Goal: Information Seeking & Learning: Check status

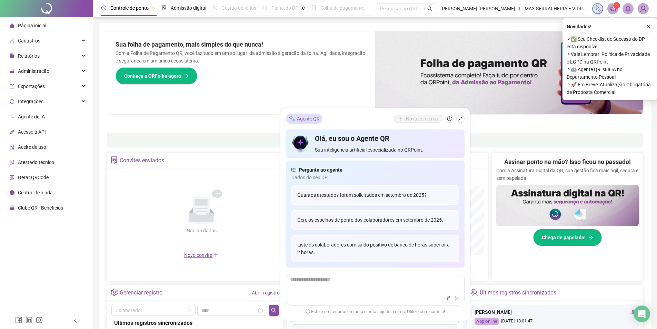
drag, startPoint x: 175, startPoint y: 233, endPoint x: 184, endPoint y: 230, distance: 9.0
click at [184, 230] on div "Não há dados" at bounding box center [201, 231] width 63 height 8
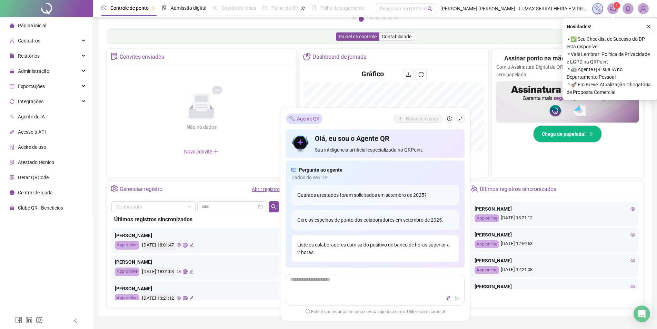
scroll to position [138, 0]
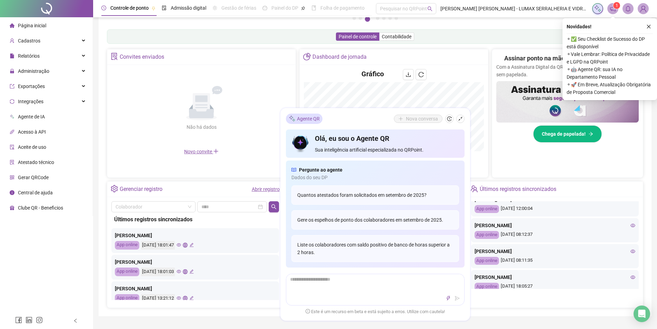
click at [181, 246] on icon "eye" at bounding box center [179, 244] width 4 height 4
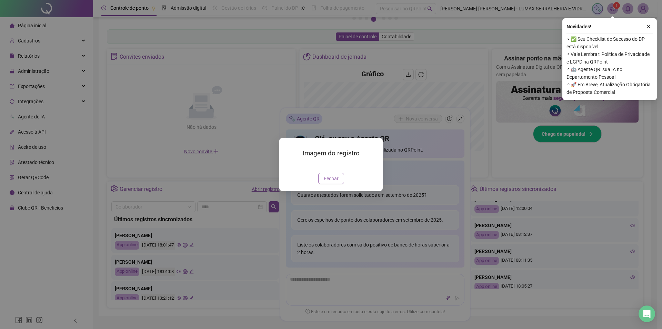
click at [333, 182] on span "Fechar" at bounding box center [331, 178] width 15 height 8
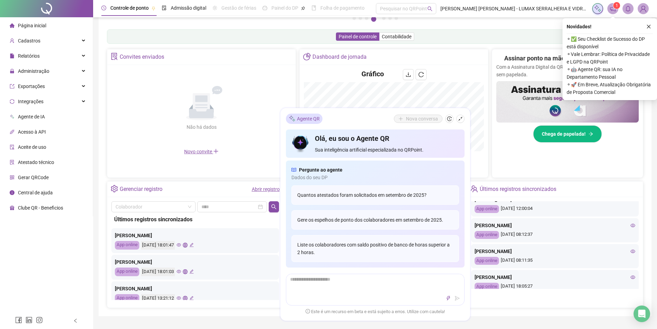
click at [181, 298] on icon "eye" at bounding box center [179, 297] width 4 height 4
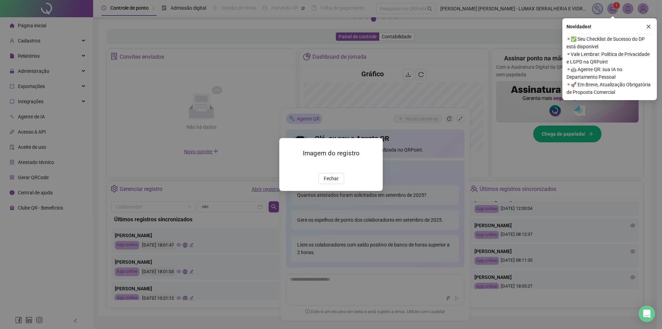
click at [288, 165] on img at bounding box center [288, 165] width 0 height 0
click at [326, 182] on span "Fechar" at bounding box center [331, 178] width 15 height 8
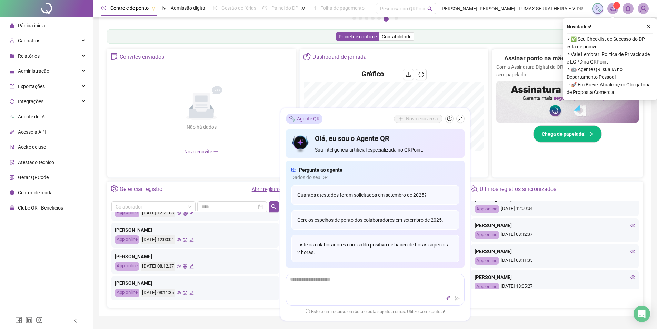
click at [181, 266] on icon "eye" at bounding box center [179, 266] width 4 height 4
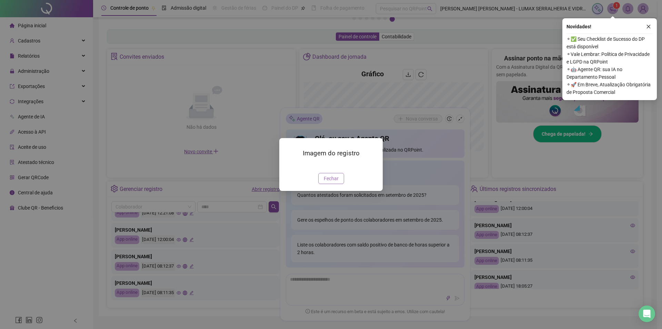
click at [335, 182] on span "Fechar" at bounding box center [331, 178] width 15 height 8
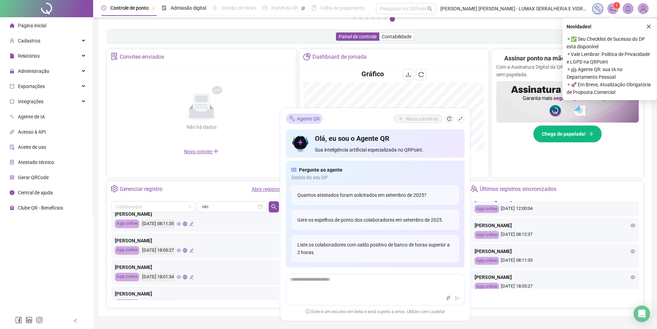
scroll to position [241, 0]
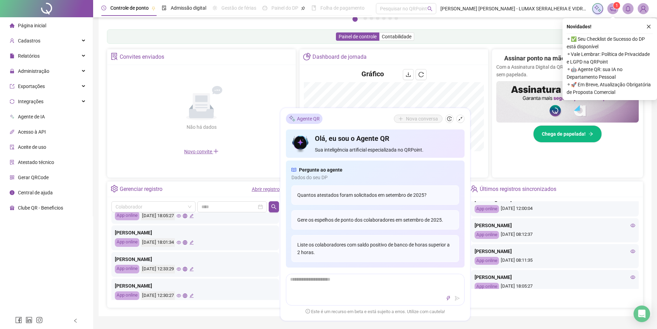
click at [181, 242] on icon "eye" at bounding box center [179, 242] width 4 height 4
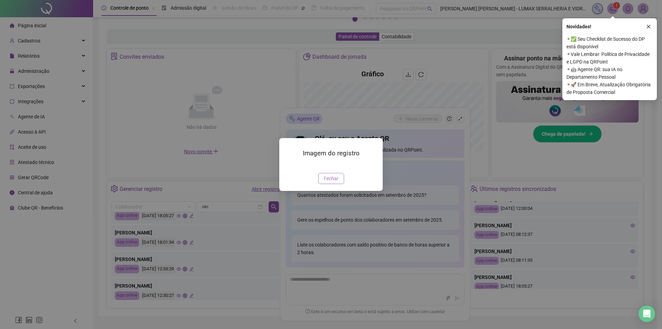
click at [333, 182] on span "Fechar" at bounding box center [331, 178] width 15 height 8
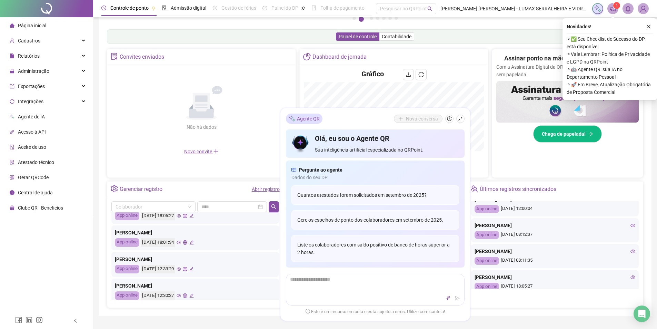
click at [181, 270] on icon "eye" at bounding box center [179, 268] width 4 height 4
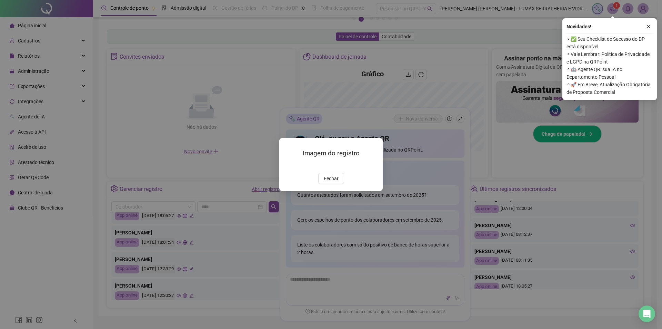
click at [288, 165] on img at bounding box center [288, 165] width 0 height 0
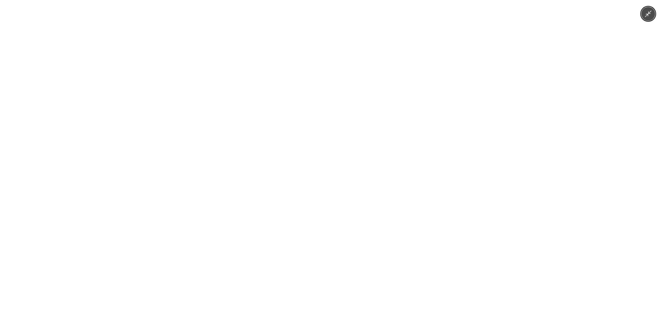
click at [225, 227] on img at bounding box center [331, 164] width 246 height 329
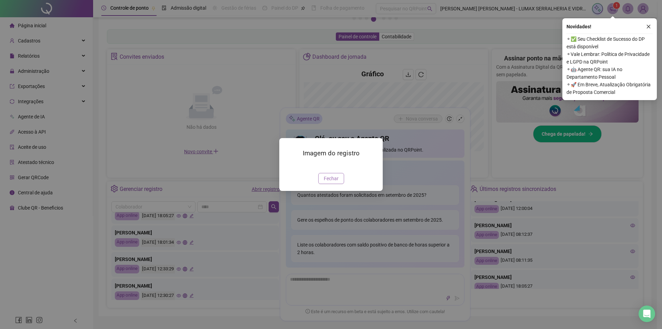
click at [328, 182] on span "Fechar" at bounding box center [331, 178] width 15 height 8
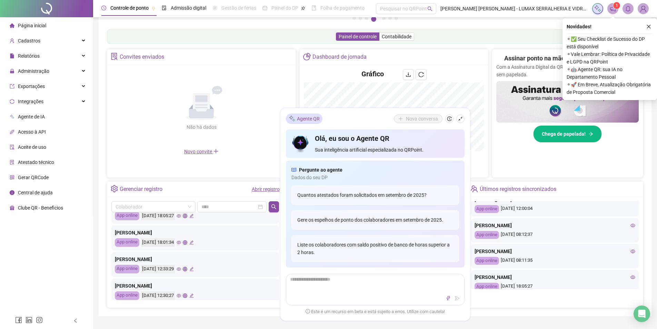
click at [187, 269] on icon "global" at bounding box center [185, 268] width 4 height 4
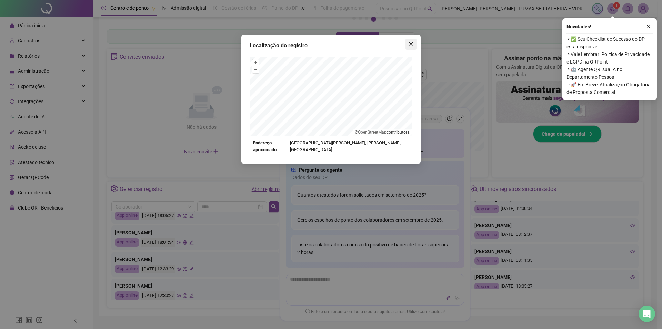
click at [412, 44] on icon "close" at bounding box center [411, 44] width 6 height 6
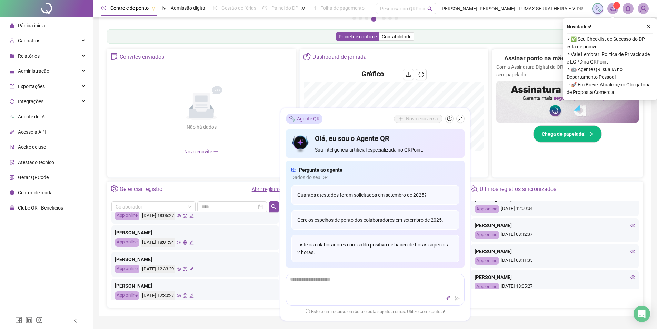
scroll to position [276, 0]
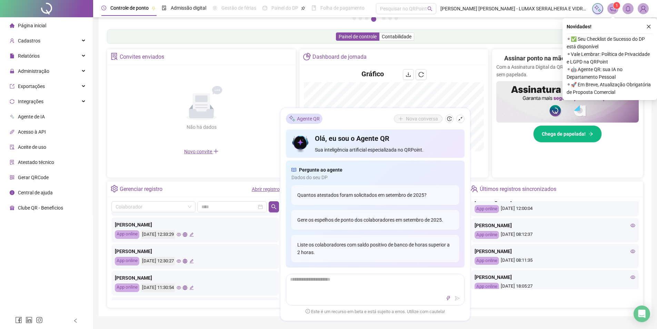
click at [181, 259] on icon "eye" at bounding box center [179, 261] width 4 height 4
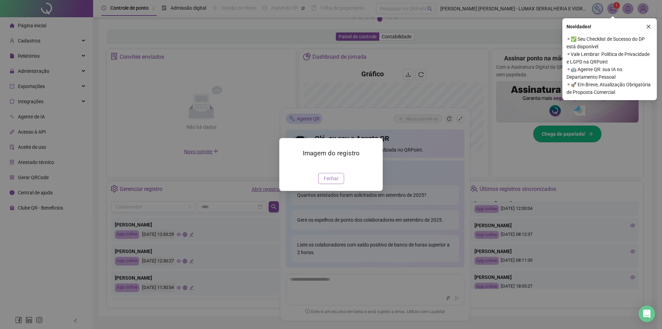
click at [335, 182] on span "Fechar" at bounding box center [331, 178] width 15 height 8
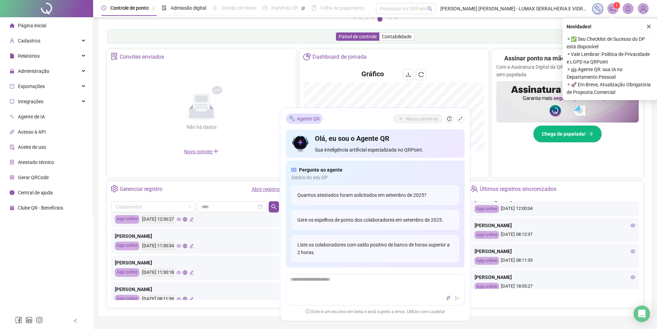
scroll to position [324, 0]
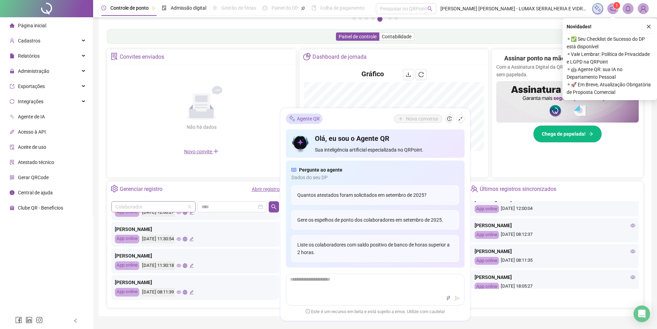
click at [169, 210] on input "search" at bounding box center [150, 206] width 70 height 10
click at [152, 240] on div "THIAGO LUCAS DA SILVA" at bounding box center [153, 243] width 73 height 8
click at [278, 202] on button "button" at bounding box center [274, 206] width 10 height 11
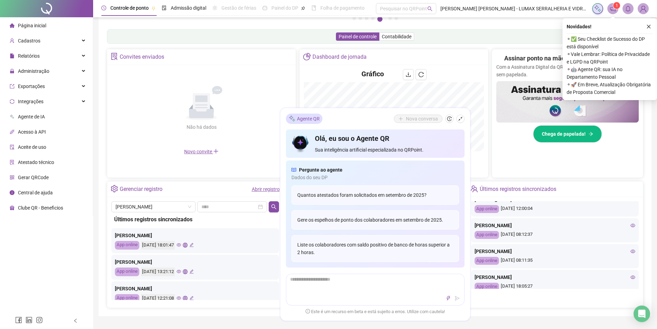
click at [274, 186] on link "Abrir registro" at bounding box center [266, 189] width 28 height 6
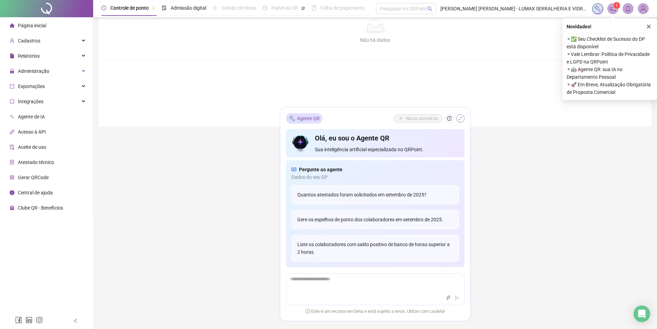
click at [459, 119] on icon "shrink" at bounding box center [460, 118] width 5 height 5
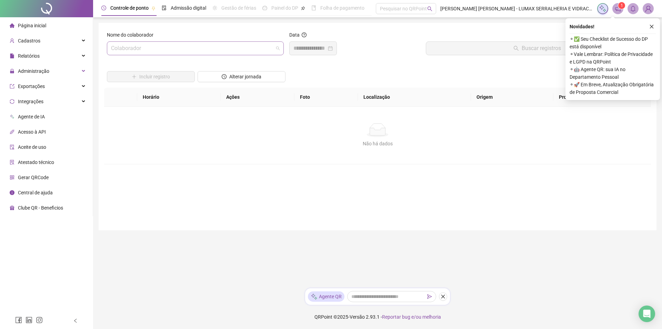
click at [195, 47] on input "search" at bounding box center [192, 48] width 162 height 13
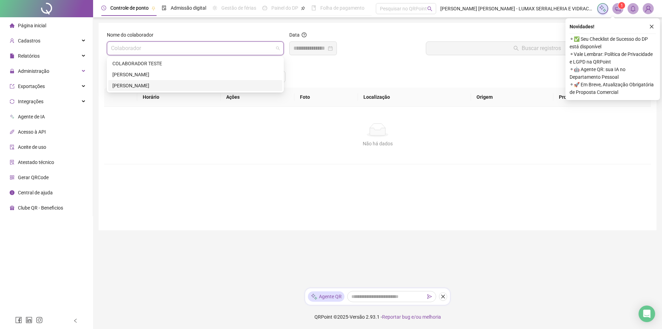
click at [136, 84] on div "THIAGO LUCAS DA SILVA" at bounding box center [195, 86] width 166 height 8
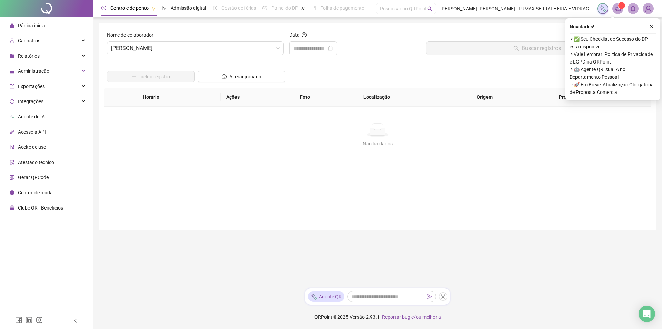
click at [316, 59] on div "Data" at bounding box center [354, 46] width 137 height 30
click at [326, 47] on input at bounding box center [309, 48] width 33 height 8
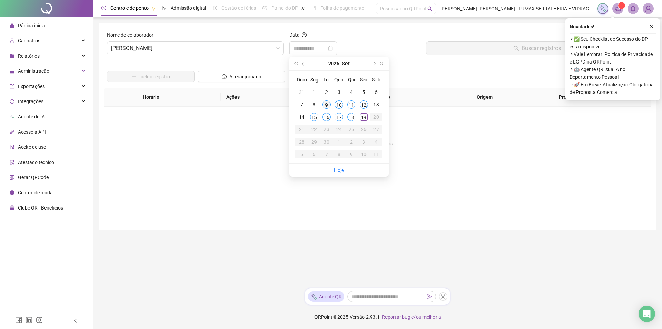
click at [325, 105] on div "9" at bounding box center [326, 104] width 8 height 8
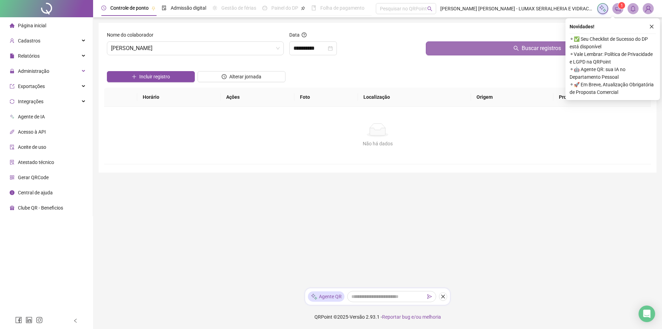
click at [497, 52] on button "Buscar registros" at bounding box center [537, 48] width 222 height 14
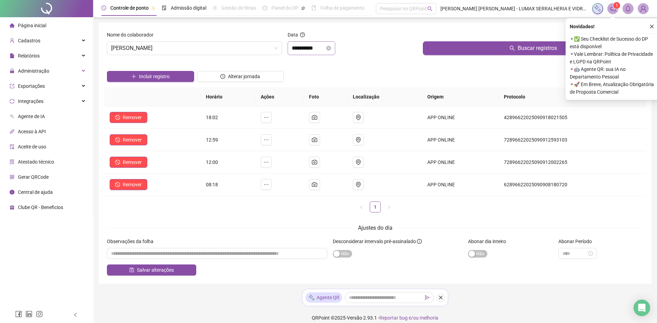
click at [332, 42] on div "**********" at bounding box center [312, 48] width 48 height 14
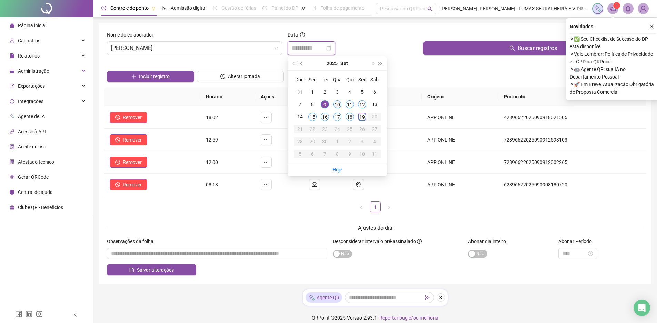
type input "**********"
click at [339, 105] on div "10" at bounding box center [337, 104] width 8 height 8
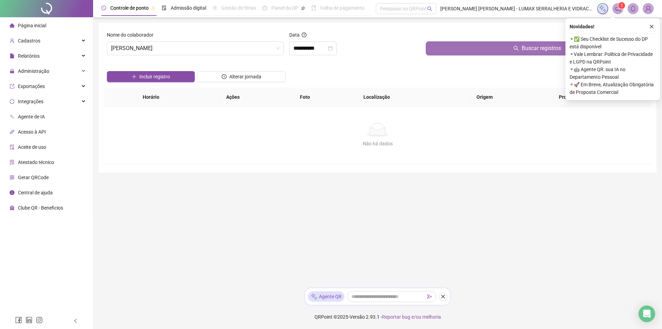
click at [488, 48] on button "Buscar registros" at bounding box center [537, 48] width 222 height 14
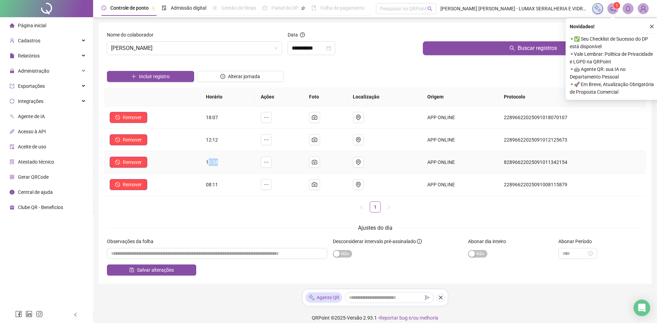
drag, startPoint x: 210, startPoint y: 164, endPoint x: 218, endPoint y: 164, distance: 8.6
click at [218, 164] on span "11:34" at bounding box center [212, 163] width 12 height 6
click at [220, 143] on td "12:12" at bounding box center [227, 140] width 54 height 22
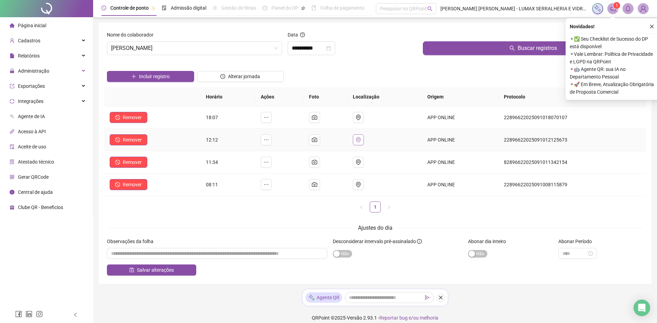
click at [364, 139] on button "button" at bounding box center [358, 139] width 11 height 11
click at [316, 164] on icon "camera" at bounding box center [315, 163] width 6 height 6
click at [317, 138] on icon "camera" at bounding box center [315, 140] width 6 height 6
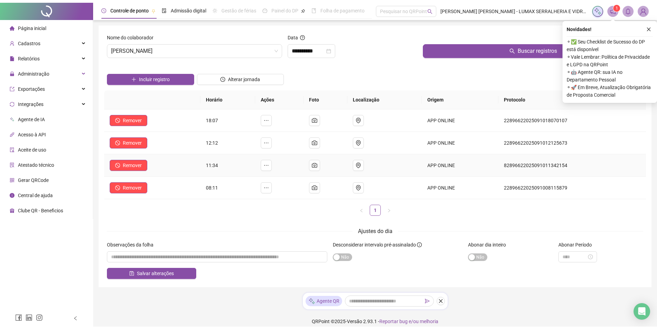
scroll to position [2, 0]
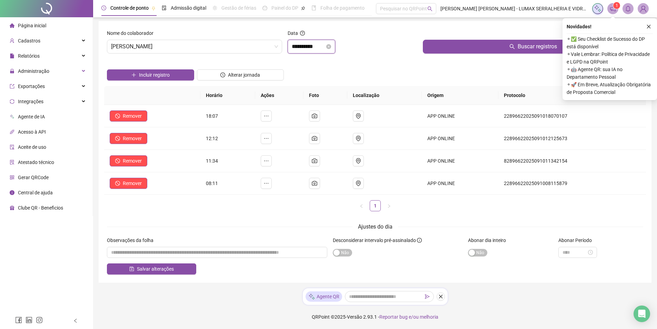
click at [325, 46] on input "**********" at bounding box center [308, 46] width 33 height 8
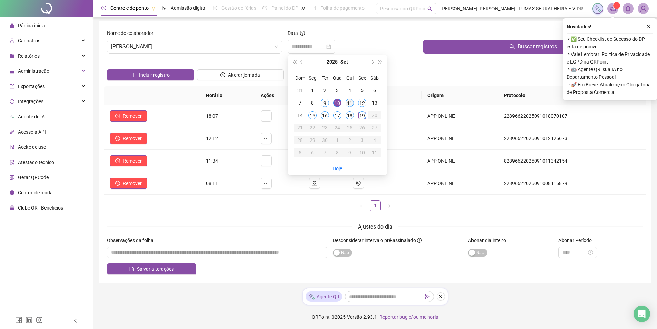
click at [350, 103] on div "11" at bounding box center [349, 103] width 8 height 8
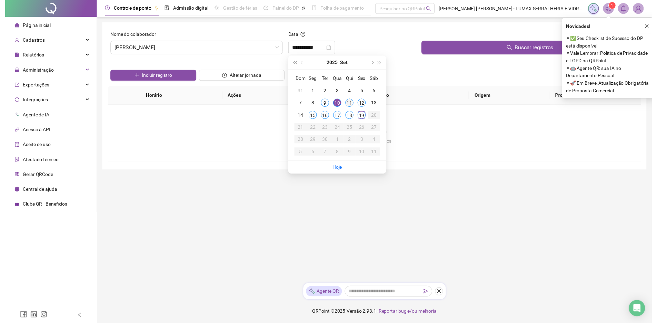
scroll to position [0, 0]
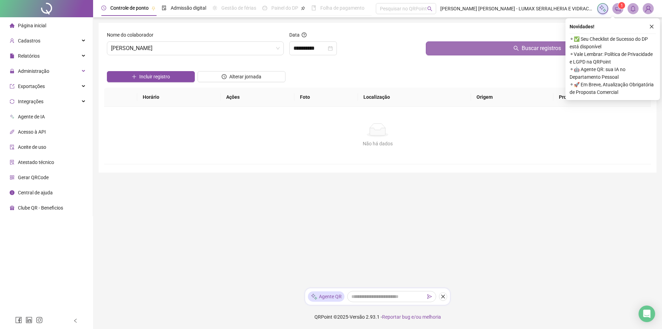
click at [527, 46] on span "Buscar registros" at bounding box center [541, 48] width 39 height 8
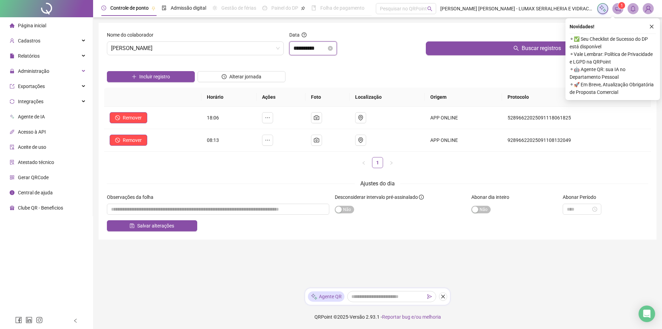
click at [326, 49] on input "**********" at bounding box center [309, 48] width 33 height 8
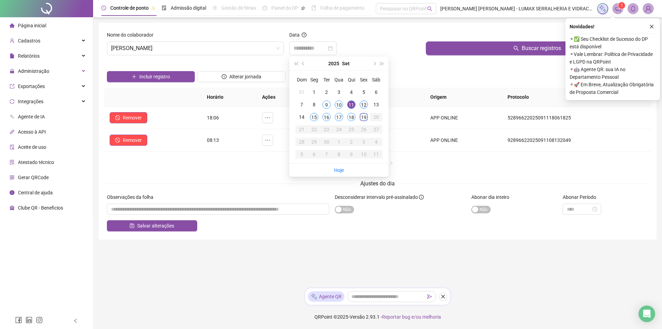
click at [363, 105] on div "12" at bounding box center [364, 104] width 8 height 8
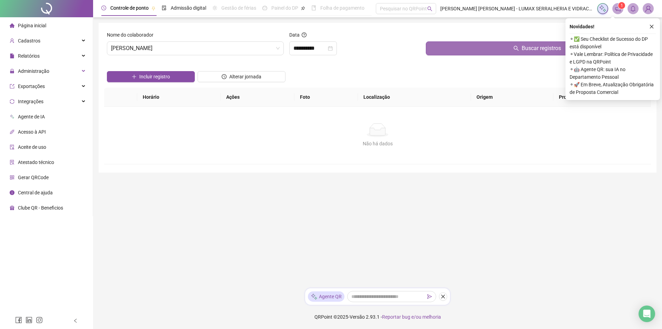
click at [496, 54] on button "Buscar registros" at bounding box center [537, 48] width 222 height 14
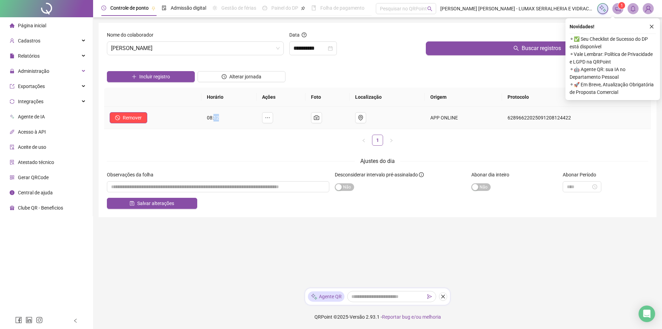
drag, startPoint x: 216, startPoint y: 117, endPoint x: 229, endPoint y: 120, distance: 13.1
click at [229, 120] on td "08:12" at bounding box center [228, 118] width 55 height 22
drag, startPoint x: 222, startPoint y: 119, endPoint x: 212, endPoint y: 119, distance: 10.4
click at [212, 119] on td "08:12" at bounding box center [228, 118] width 55 height 22
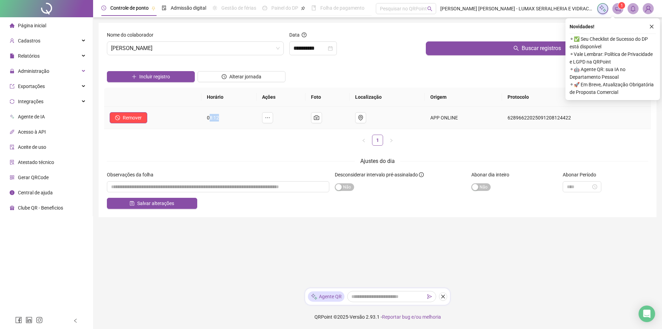
click at [212, 119] on span "08:12" at bounding box center [213, 118] width 12 height 6
click at [316, 52] on input "**********" at bounding box center [309, 48] width 33 height 8
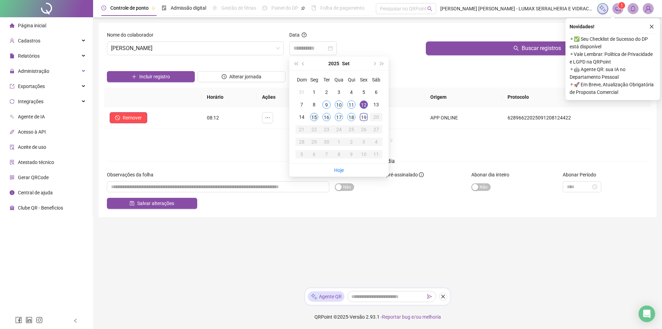
click at [312, 117] on div "15" at bounding box center [314, 117] width 8 height 8
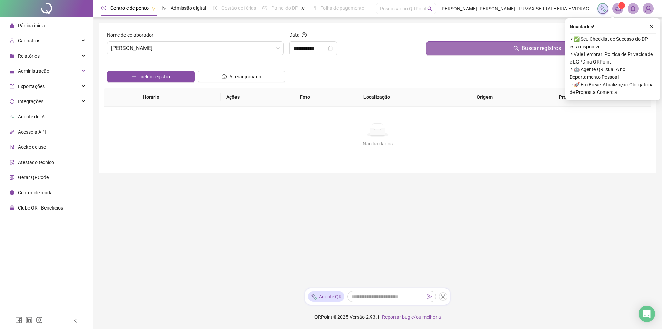
click at [461, 53] on button "Buscar registros" at bounding box center [537, 48] width 222 height 14
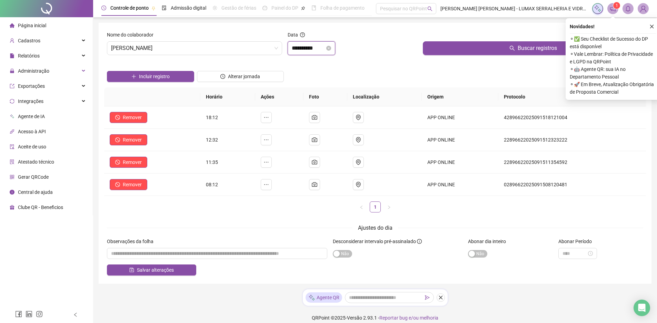
click at [324, 49] on input "**********" at bounding box center [308, 48] width 33 height 8
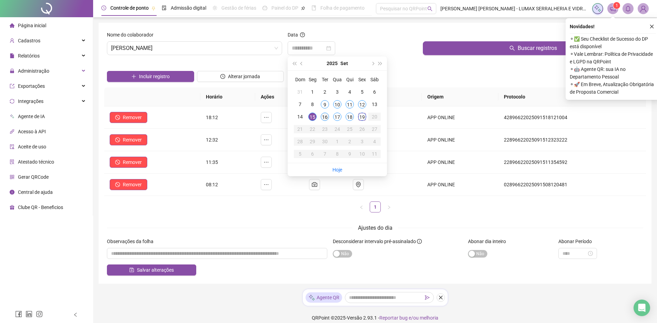
click at [325, 114] on div "16" at bounding box center [325, 117] width 8 height 8
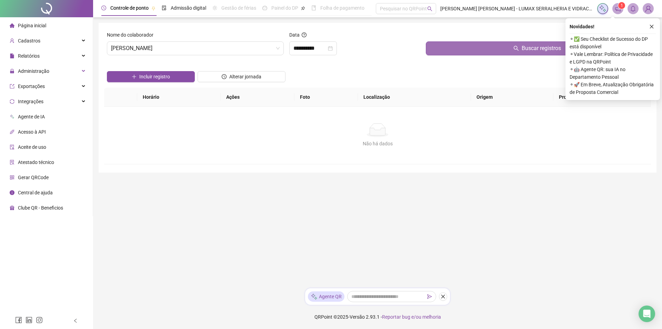
click at [484, 49] on button "Buscar registros" at bounding box center [537, 48] width 222 height 14
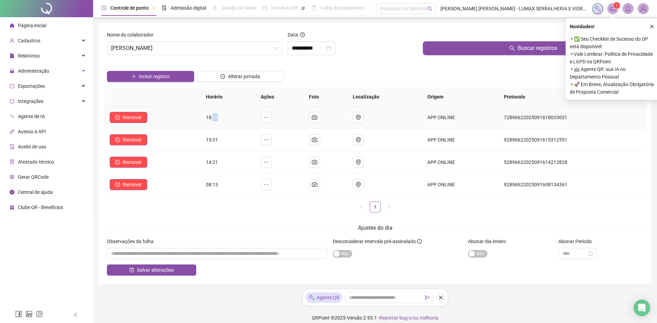
click at [223, 116] on td "18:03" at bounding box center [227, 118] width 54 height 22
drag, startPoint x: 219, startPoint y: 117, endPoint x: 211, endPoint y: 118, distance: 7.6
click at [211, 118] on td "18:03" at bounding box center [227, 118] width 54 height 22
click at [211, 118] on span "18:03" at bounding box center [212, 118] width 12 height 6
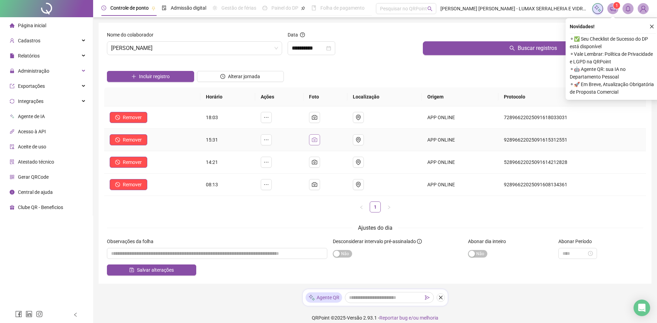
click at [316, 137] on button "button" at bounding box center [314, 139] width 11 height 11
click at [323, 50] on input "**********" at bounding box center [308, 48] width 33 height 8
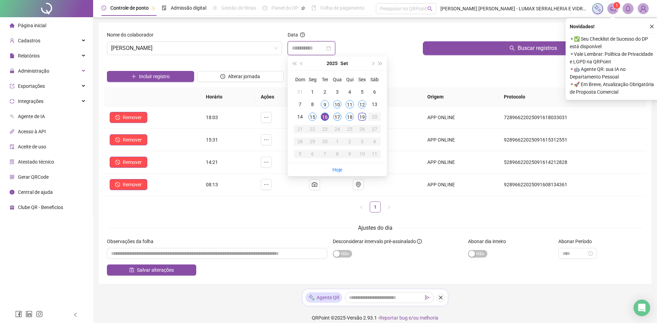
type input "**********"
click at [336, 117] on div "17" at bounding box center [337, 117] width 8 height 8
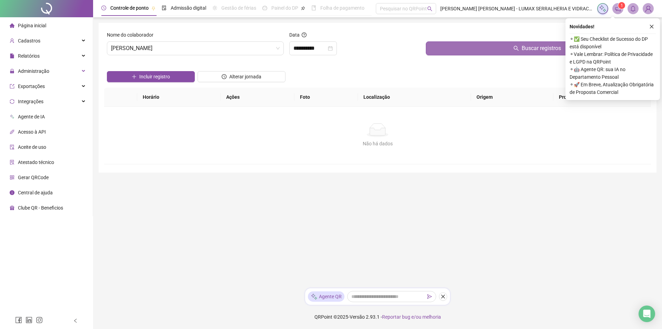
click at [485, 51] on button "Buscar registros" at bounding box center [537, 48] width 222 height 14
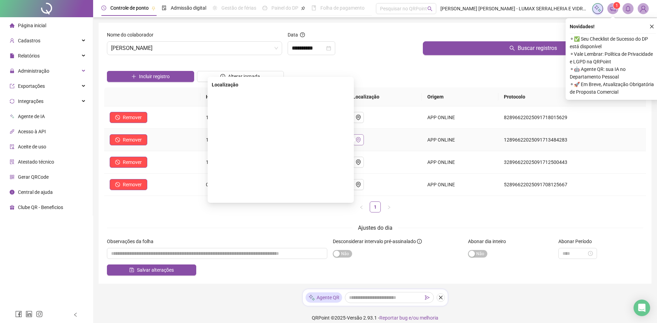
click at [361, 141] on icon "environment" at bounding box center [358, 140] width 6 height 6
click at [407, 146] on td at bounding box center [384, 140] width 74 height 22
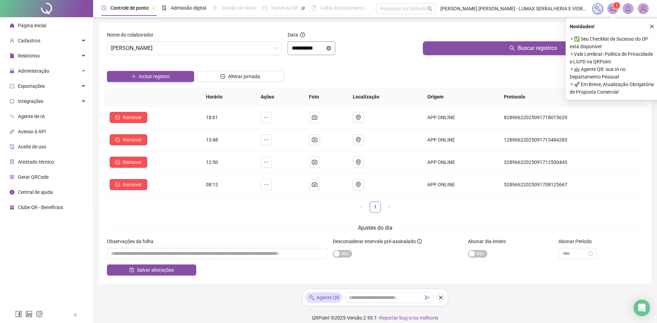
click at [331, 50] on icon "close-circle" at bounding box center [328, 48] width 5 height 5
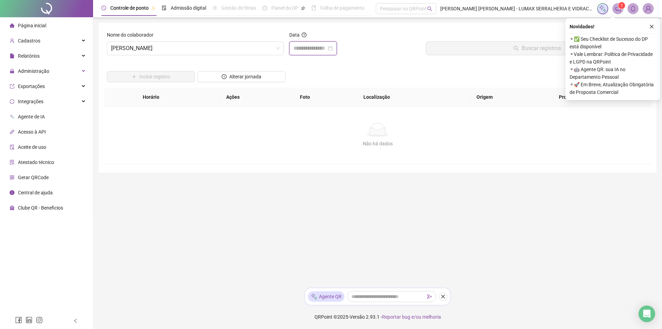
click at [325, 49] on input at bounding box center [309, 48] width 33 height 8
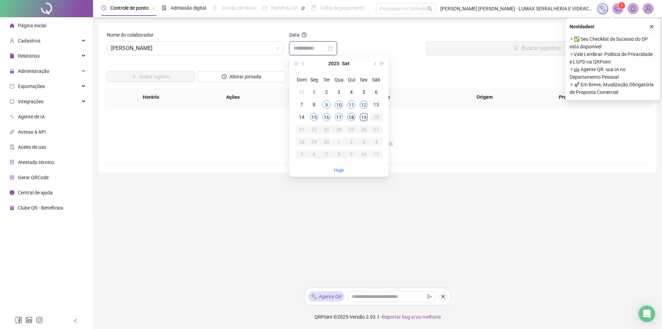
type input "**********"
click at [351, 119] on div "18" at bounding box center [351, 117] width 8 height 8
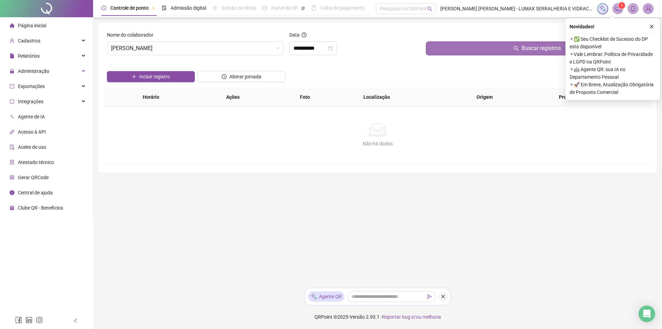
click at [460, 43] on button "Buscar registros" at bounding box center [537, 48] width 222 height 14
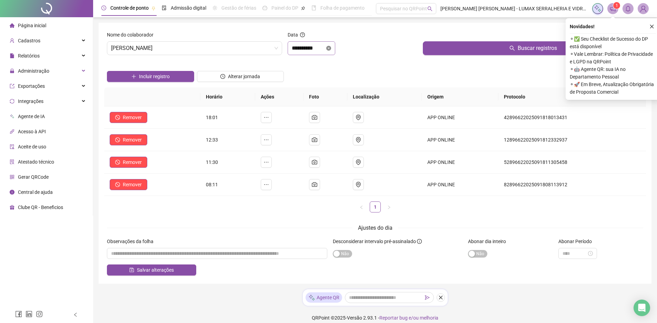
click at [331, 49] on icon "close-circle" at bounding box center [328, 48] width 5 height 5
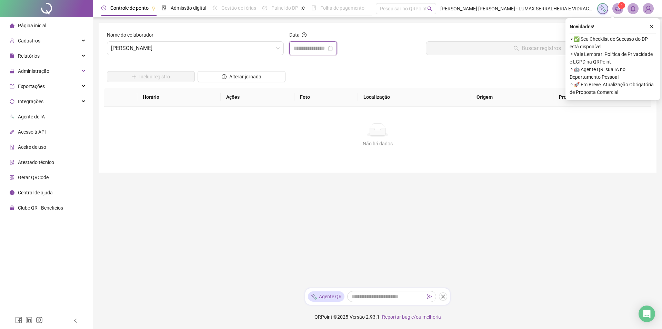
click at [326, 49] on input at bounding box center [309, 48] width 33 height 8
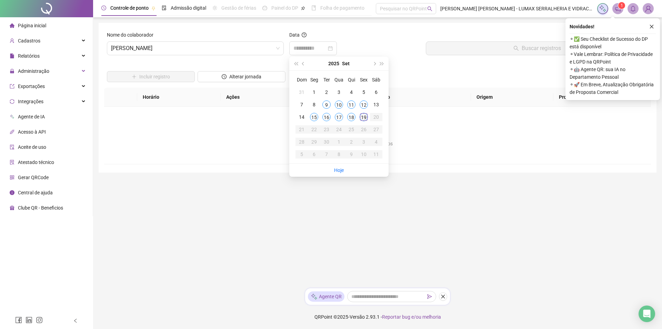
click at [362, 119] on div "19" at bounding box center [364, 117] width 8 height 8
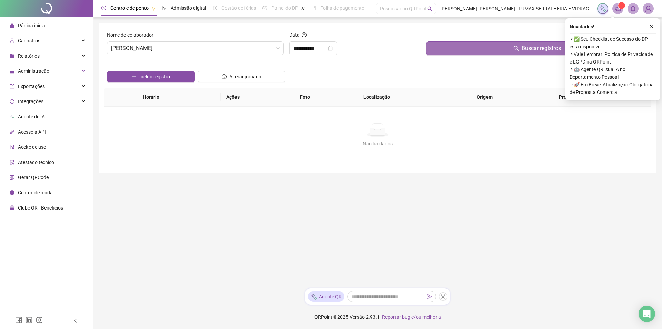
click at [474, 51] on button "Buscar registros" at bounding box center [537, 48] width 222 height 14
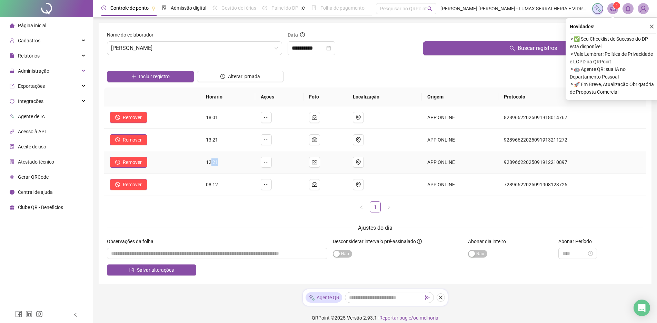
drag, startPoint x: 216, startPoint y: 162, endPoint x: 228, endPoint y: 162, distance: 12.4
click at [228, 162] on td "12:21" at bounding box center [227, 162] width 54 height 22
drag, startPoint x: 219, startPoint y: 161, endPoint x: 209, endPoint y: 161, distance: 9.7
click at [209, 161] on span "12:21" at bounding box center [212, 163] width 12 height 6
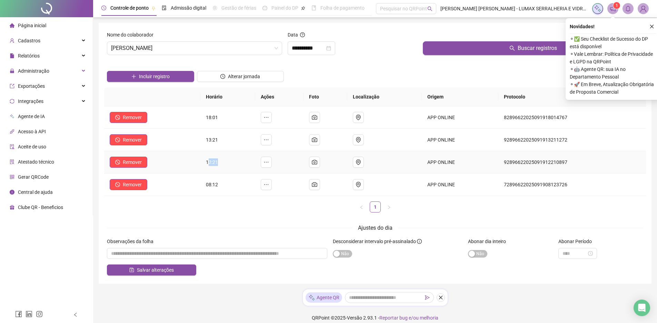
click at [209, 161] on span "12:21" at bounding box center [212, 163] width 12 height 6
click at [213, 161] on span "12:21" at bounding box center [212, 163] width 12 height 6
drag, startPoint x: 213, startPoint y: 161, endPoint x: 220, endPoint y: 161, distance: 6.2
click at [220, 161] on td "12:21" at bounding box center [227, 162] width 54 height 22
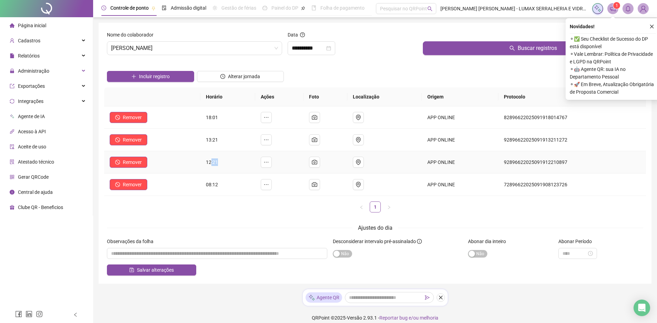
click at [220, 161] on td "12:21" at bounding box center [227, 162] width 54 height 22
drag, startPoint x: 218, startPoint y: 161, endPoint x: 206, endPoint y: 162, distance: 12.1
click at [206, 162] on td "12:21" at bounding box center [227, 162] width 54 height 22
drag, startPoint x: 217, startPoint y: 161, endPoint x: 224, endPoint y: 160, distance: 7.2
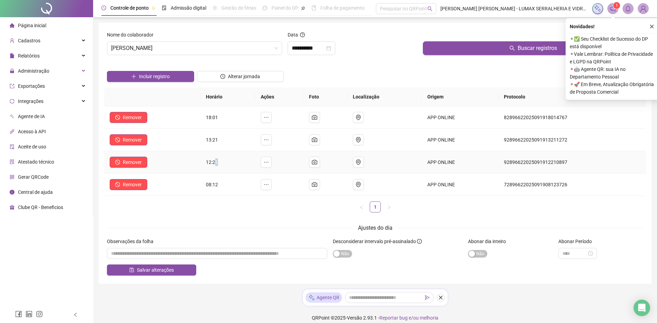
click at [224, 160] on td "12:21" at bounding box center [227, 162] width 54 height 22
drag, startPoint x: 218, startPoint y: 159, endPoint x: 212, endPoint y: 160, distance: 5.2
click at [212, 160] on span "12:21" at bounding box center [212, 163] width 12 height 6
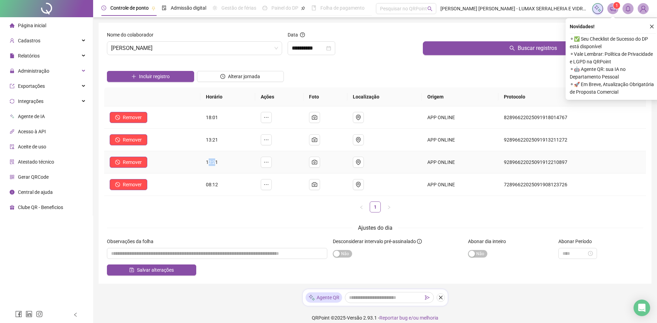
drag, startPoint x: 215, startPoint y: 164, endPoint x: 210, endPoint y: 166, distance: 5.6
click at [210, 166] on td "12:21" at bounding box center [227, 162] width 54 height 22
click at [307, 45] on input "**********" at bounding box center [308, 48] width 33 height 8
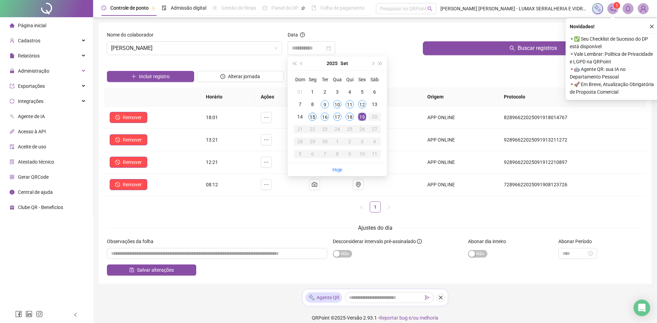
click at [312, 116] on div "15" at bounding box center [312, 117] width 8 height 8
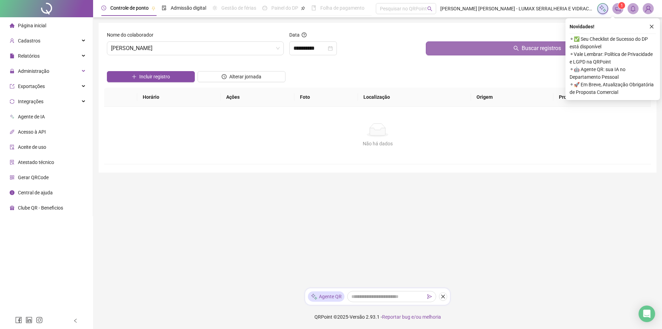
click at [477, 47] on button "Buscar registros" at bounding box center [537, 48] width 222 height 14
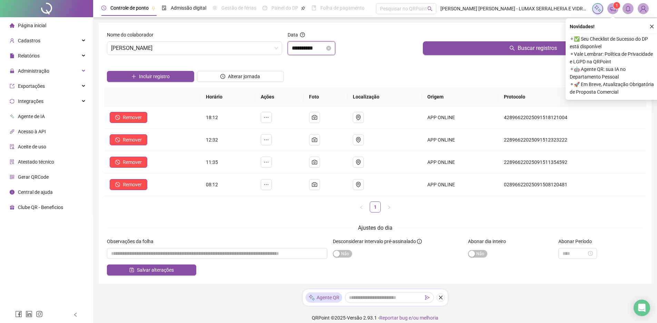
click at [323, 49] on input "**********" at bounding box center [308, 48] width 33 height 8
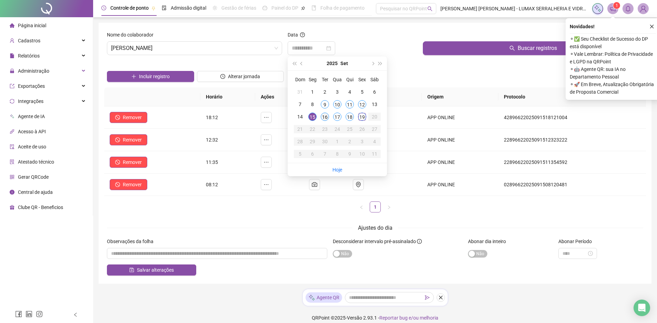
click at [323, 115] on div "16" at bounding box center [325, 117] width 8 height 8
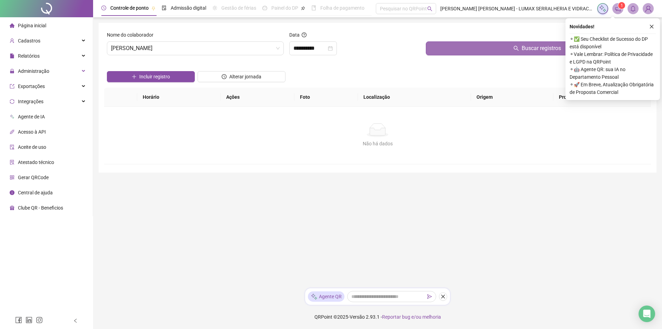
click at [456, 50] on button "Buscar registros" at bounding box center [537, 48] width 222 height 14
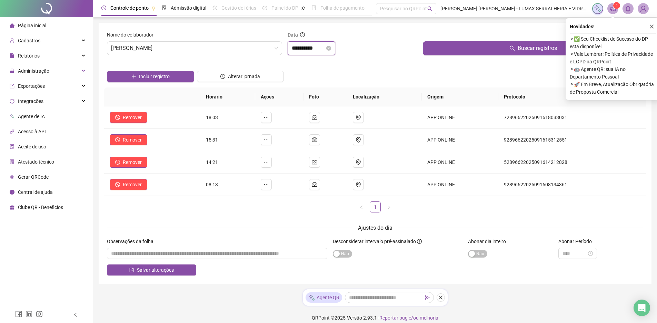
click at [319, 49] on input "**********" at bounding box center [308, 48] width 33 height 8
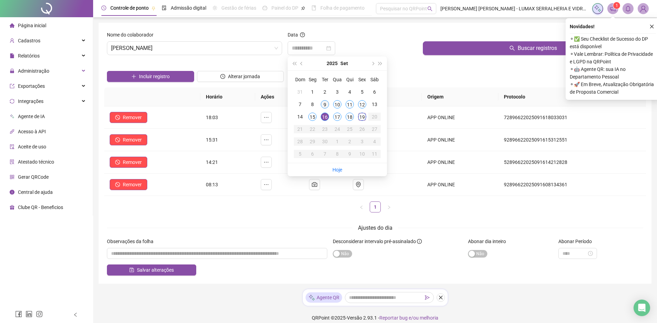
click at [325, 104] on div "9" at bounding box center [325, 104] width 8 height 8
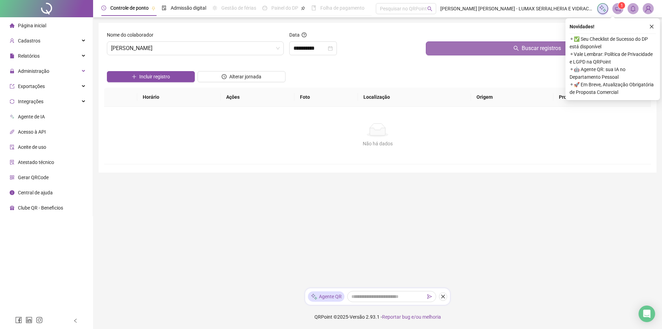
click at [444, 52] on button "Buscar registros" at bounding box center [537, 48] width 222 height 14
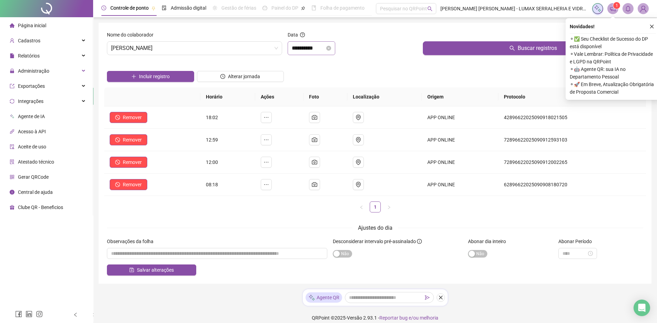
click at [311, 53] on div "**********" at bounding box center [312, 48] width 48 height 14
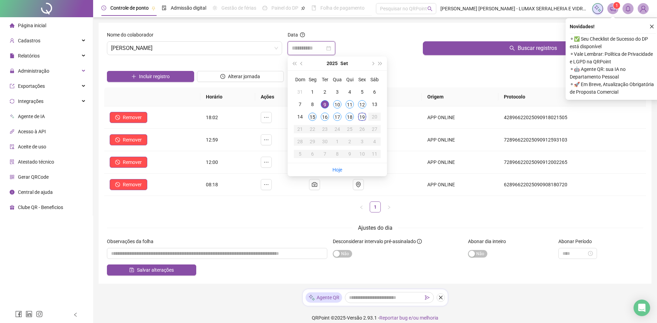
type input "**********"
click at [311, 118] on div "15" at bounding box center [312, 117] width 8 height 8
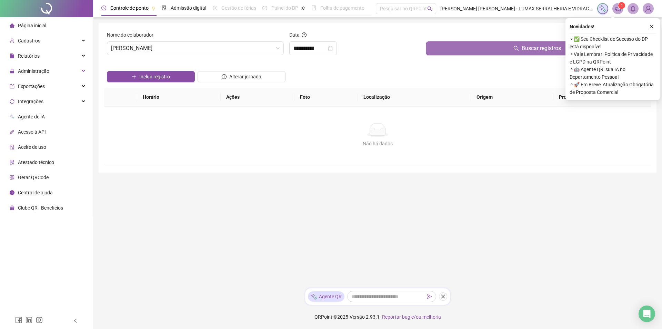
click at [468, 53] on button "Buscar registros" at bounding box center [537, 48] width 222 height 14
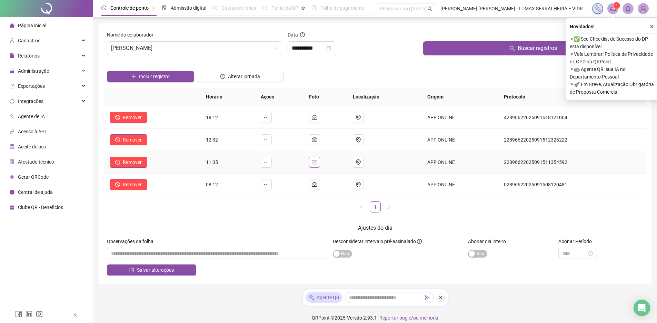
click at [320, 163] on button "button" at bounding box center [314, 162] width 11 height 11
click at [184, 46] on span "THIAGO LUCAS DA SILVA" at bounding box center [194, 48] width 167 height 13
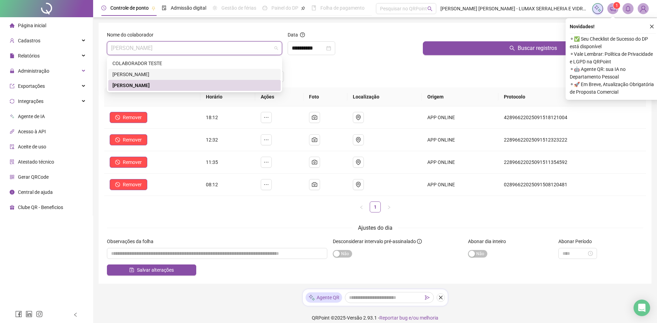
click at [157, 72] on div "PAULO DA SILVA LIMOEIRO" at bounding box center [194, 75] width 164 height 8
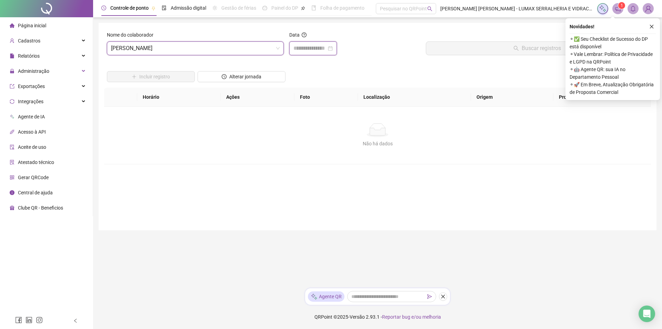
click at [326, 49] on input at bounding box center [309, 48] width 33 height 8
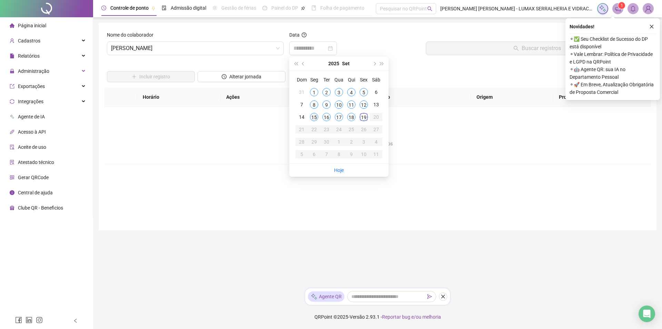
click at [316, 115] on div "15" at bounding box center [314, 117] width 8 height 8
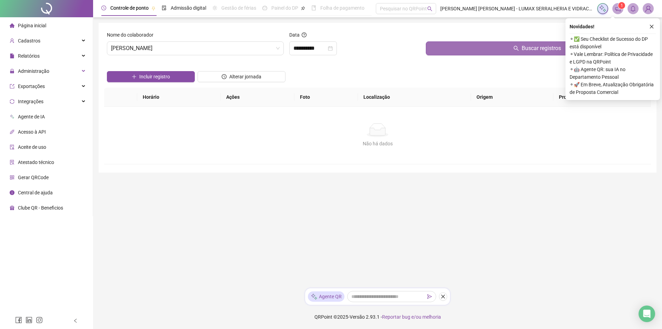
click at [497, 51] on button "Buscar registros" at bounding box center [537, 48] width 222 height 14
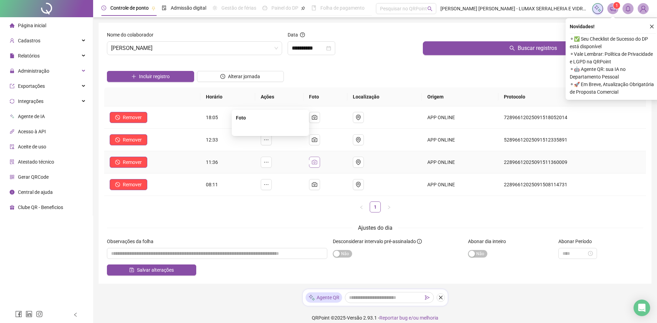
click at [314, 161] on button "button" at bounding box center [314, 162] width 11 height 11
click at [322, 49] on input "**********" at bounding box center [308, 48] width 33 height 8
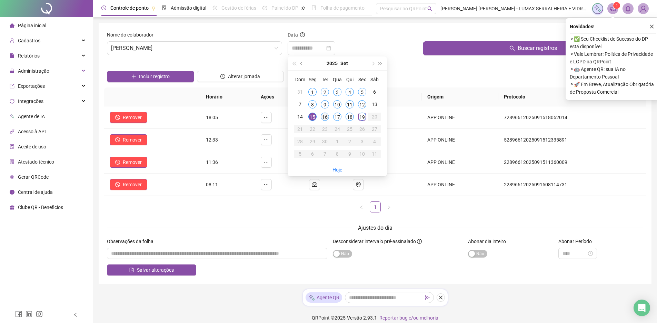
click at [325, 117] on div "16" at bounding box center [325, 117] width 8 height 8
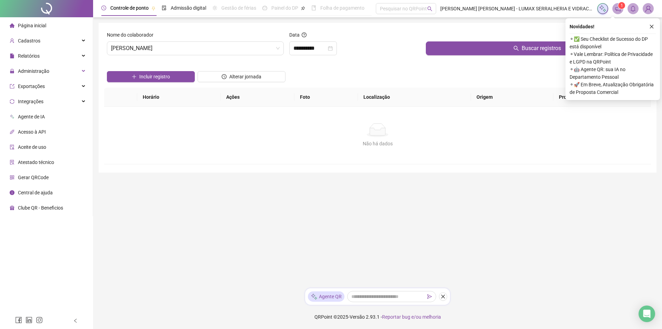
click at [485, 55] on div "Buscar registros" at bounding box center [537, 46] width 228 height 30
click at [489, 47] on button "Buscar registros" at bounding box center [537, 48] width 222 height 14
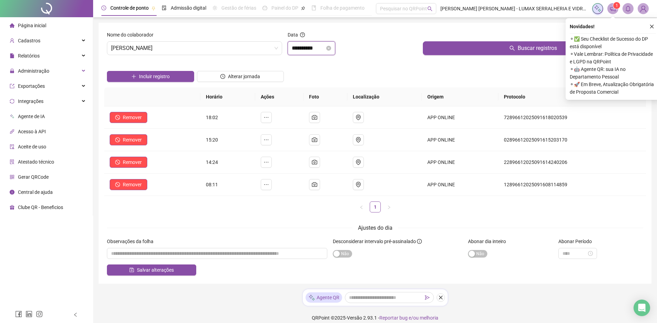
click at [309, 51] on input "**********" at bounding box center [308, 48] width 33 height 8
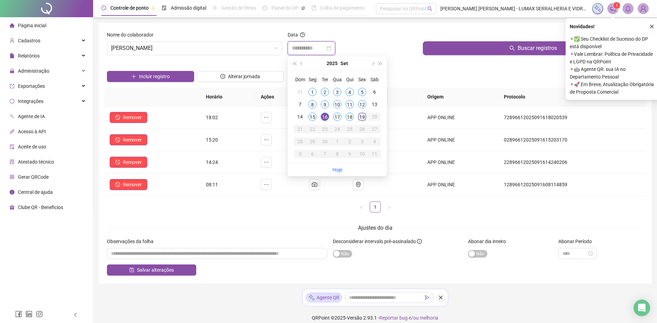
type input "**********"
click at [362, 118] on div "19" at bounding box center [362, 117] width 8 height 8
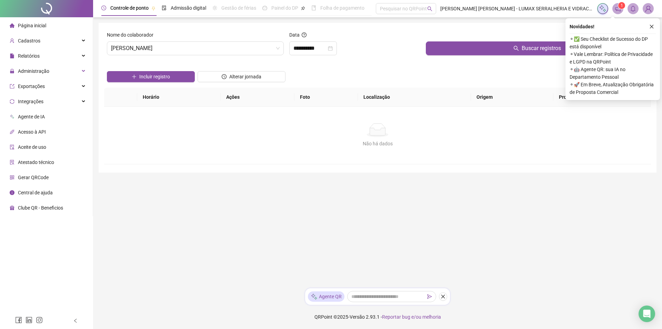
click at [470, 40] on div at bounding box center [537, 36] width 222 height 10
click at [470, 43] on button "Buscar registros" at bounding box center [537, 48] width 222 height 14
